Goal: Transaction & Acquisition: Book appointment/travel/reservation

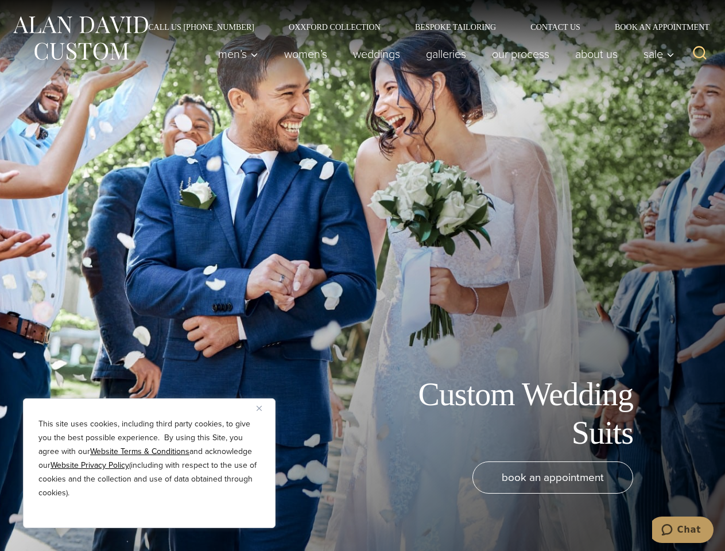
click at [362, 276] on div "Custom Wedding Suits book an appointment" at bounding box center [362, 275] width 725 height 551
click at [264, 408] on button "Close" at bounding box center [264, 408] width 14 height 14
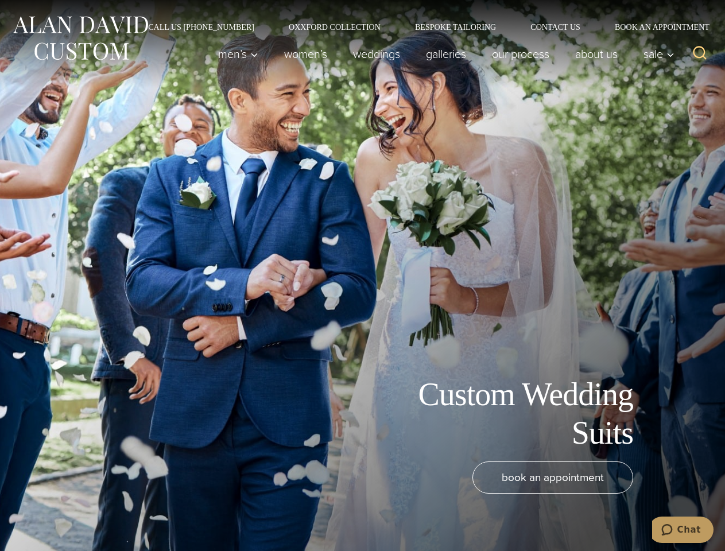
click at [149, 513] on div "book an appointment" at bounding box center [345, 501] width 668 height 78
click at [700, 54] on icon "Search" at bounding box center [700, 53] width 17 height 17
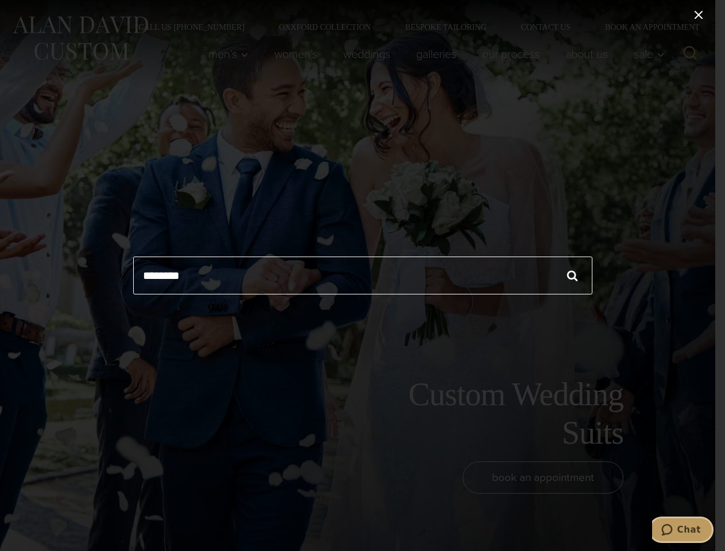
click at [673, 530] on icon "Chat" at bounding box center [667, 529] width 11 height 11
